Goal: Check status: Check status

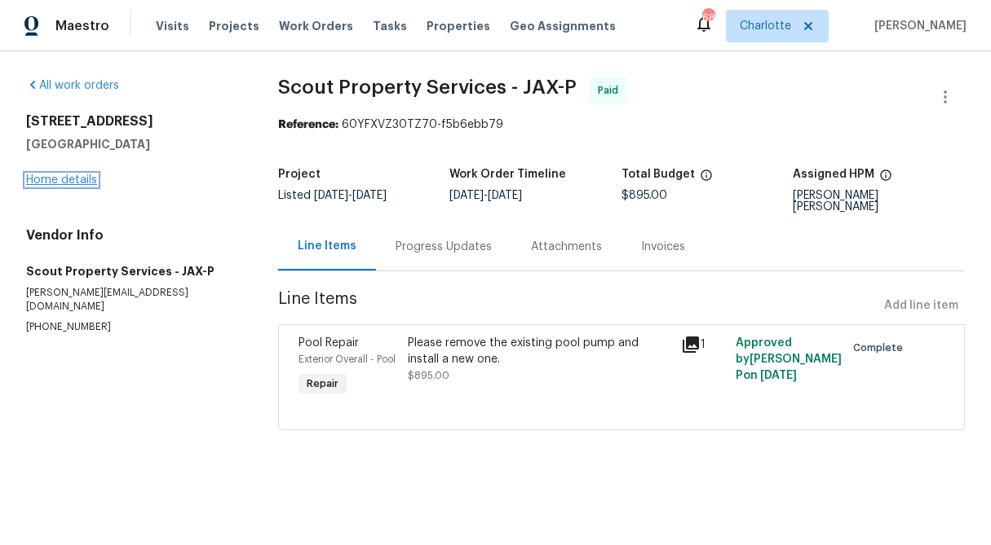
click at [61, 183] on link "Home details" at bounding box center [61, 179] width 71 height 11
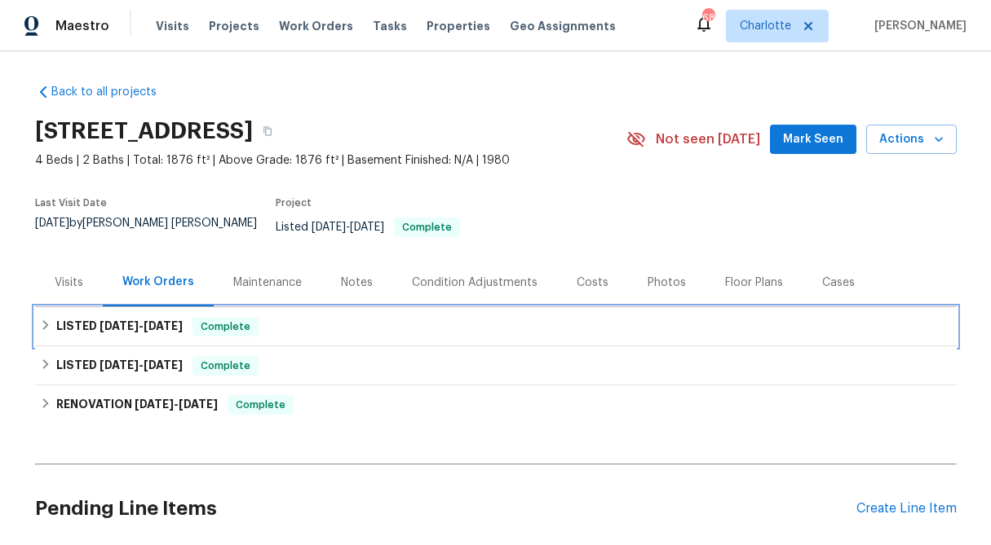
click at [40, 320] on icon at bounding box center [45, 325] width 11 height 11
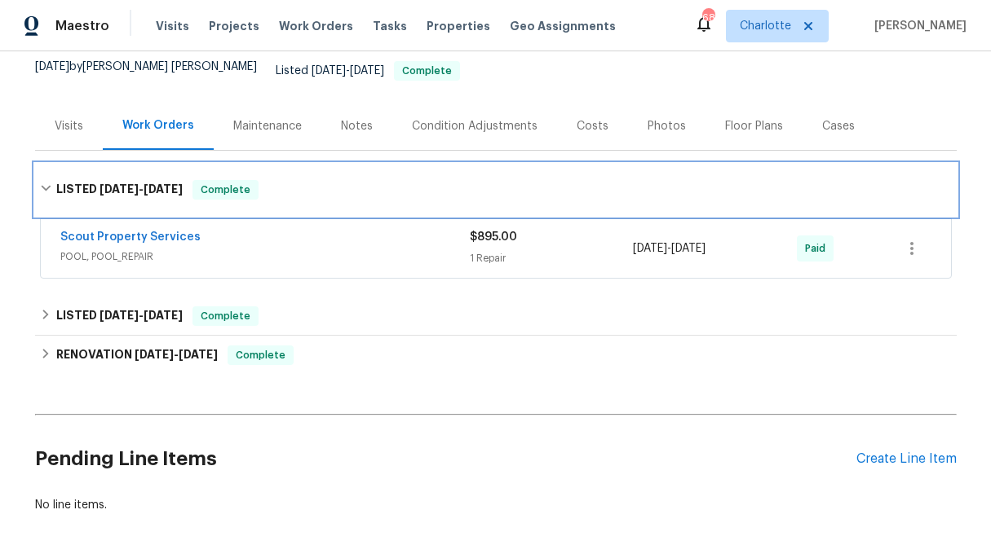
scroll to position [161, 0]
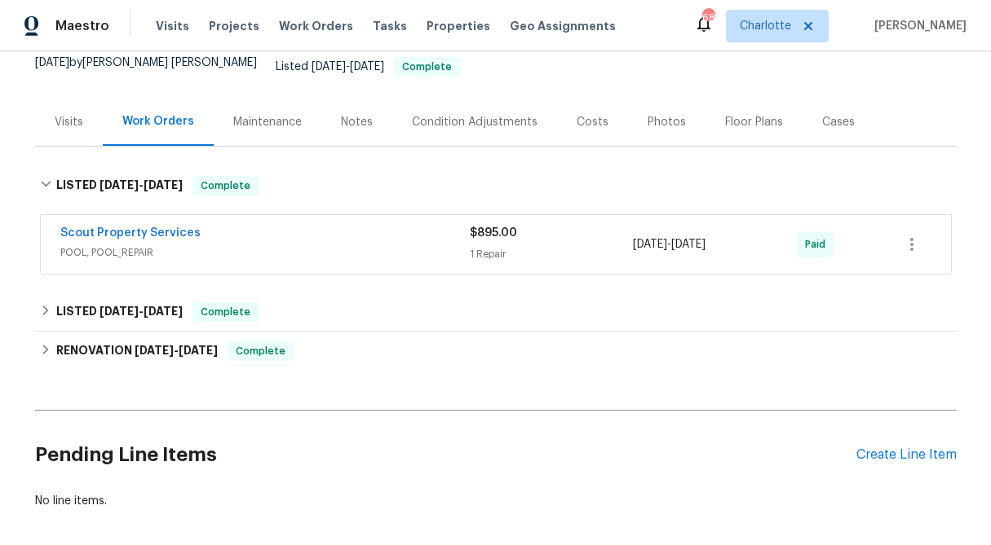
click at [83, 109] on div "Visits" at bounding box center [69, 122] width 68 height 48
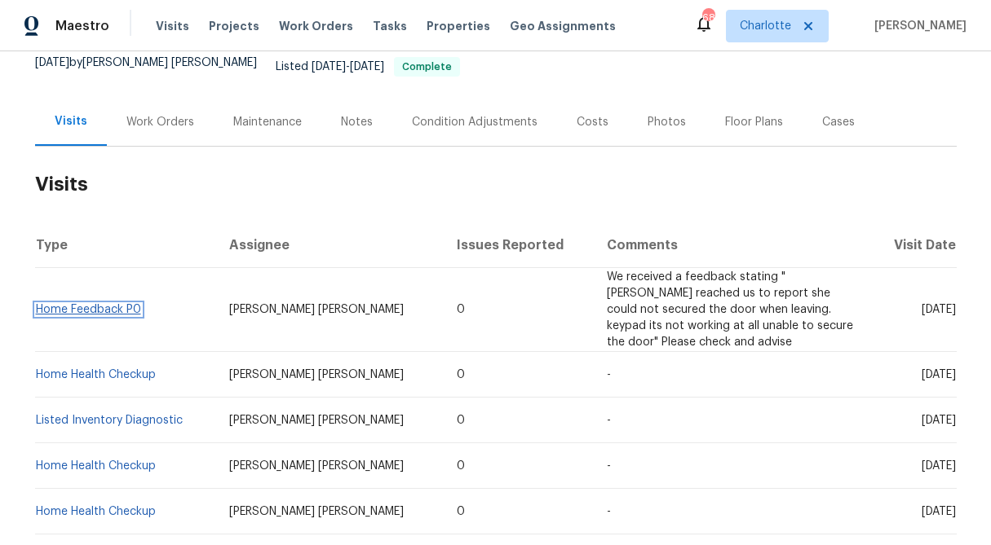
click at [111, 304] on link "Home Feedback P0" at bounding box center [88, 309] width 105 height 11
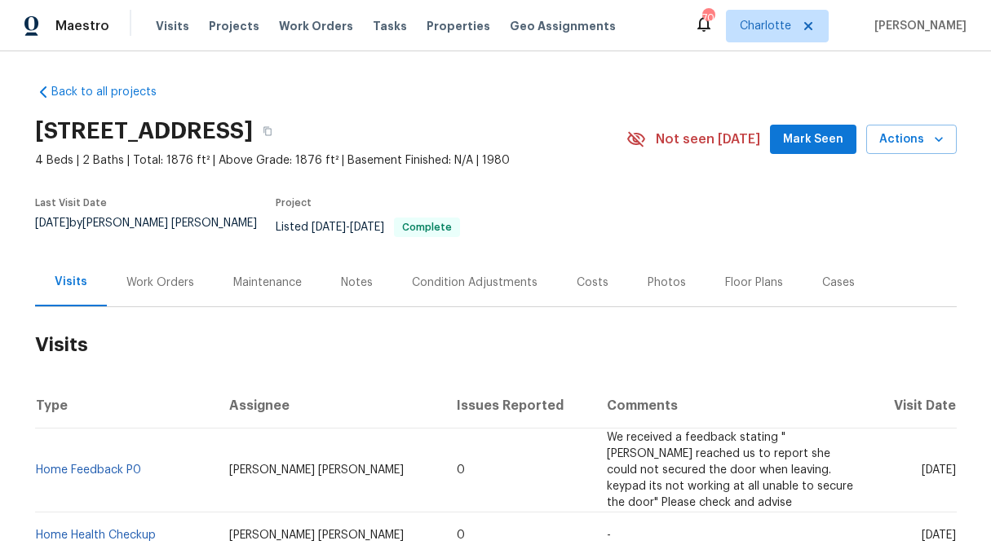
click at [165, 275] on div "Work Orders" at bounding box center [160, 283] width 68 height 16
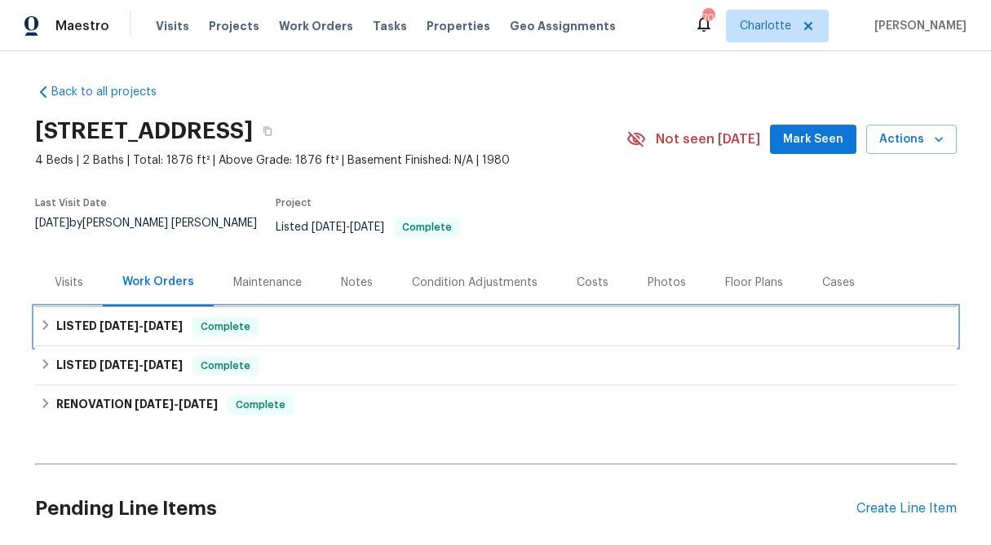
click at [35, 314] on div "LISTED [DATE] - [DATE] Complete" at bounding box center [495, 326] width 921 height 39
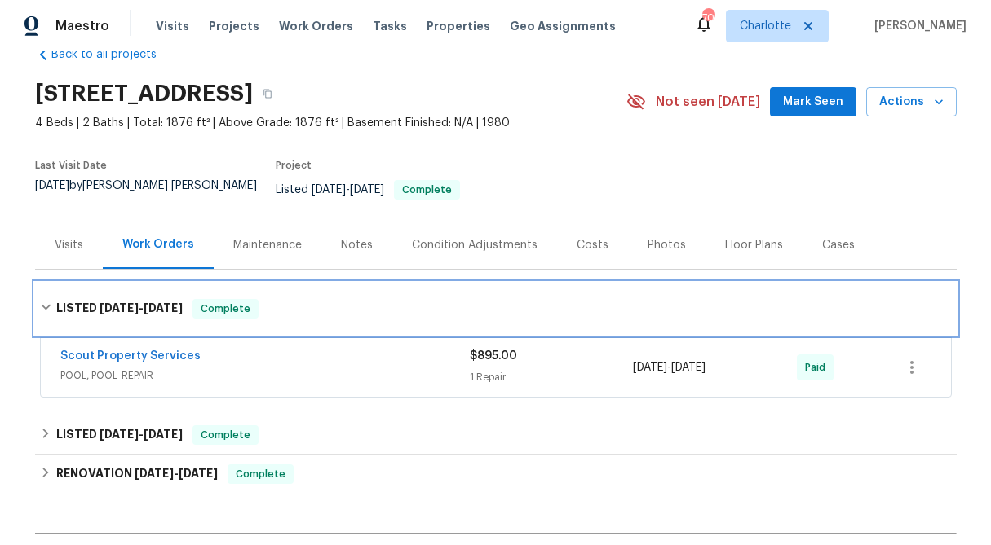
scroll to position [34, 0]
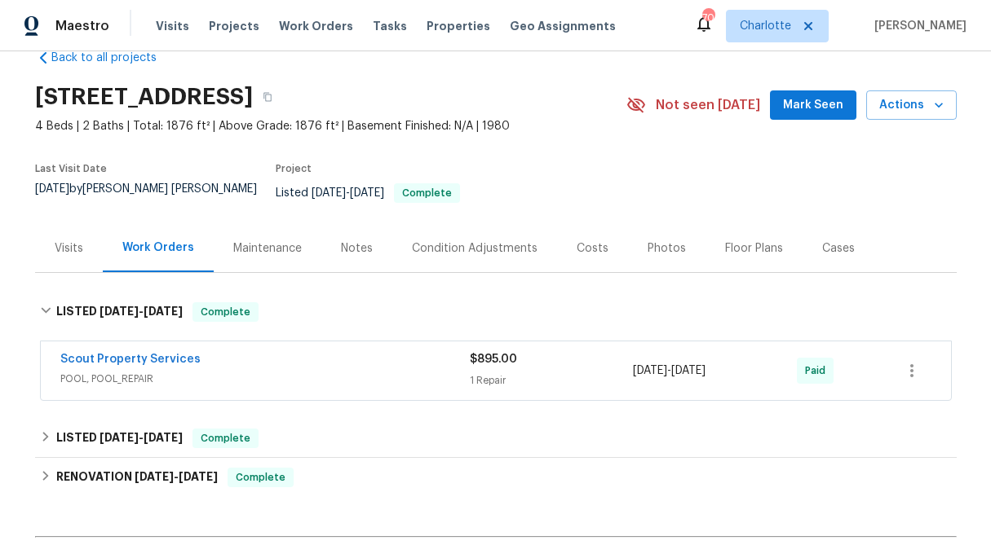
click at [69, 258] on div "Visits" at bounding box center [69, 248] width 68 height 48
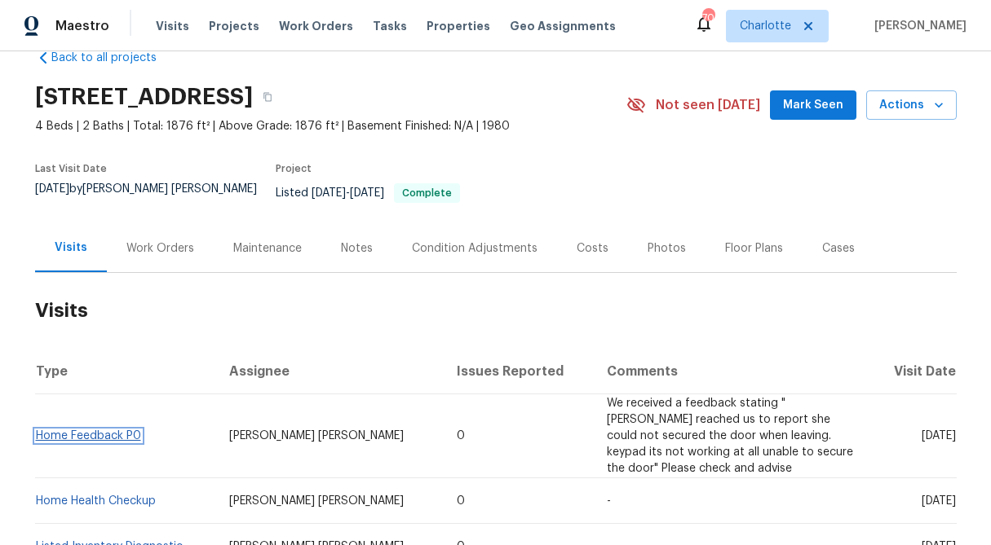
click at [118, 431] on link "Home Feedback P0" at bounding box center [88, 436] width 105 height 11
